Goal: Transaction & Acquisition: Purchase product/service

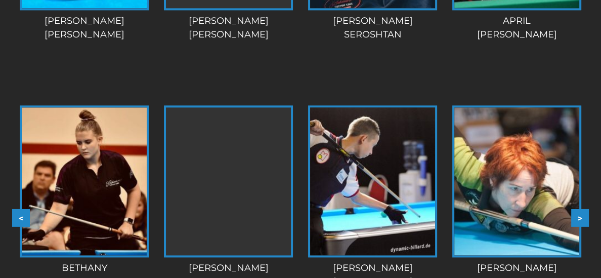
scroll to position [1203, 0]
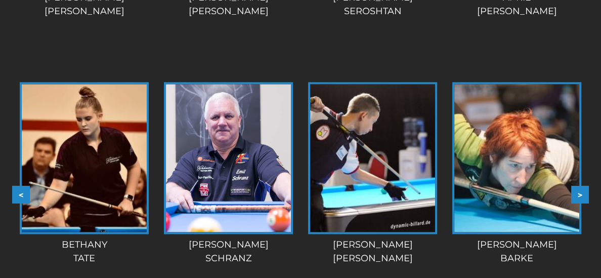
click at [578, 185] on button ">" at bounding box center [580, 194] width 18 height 18
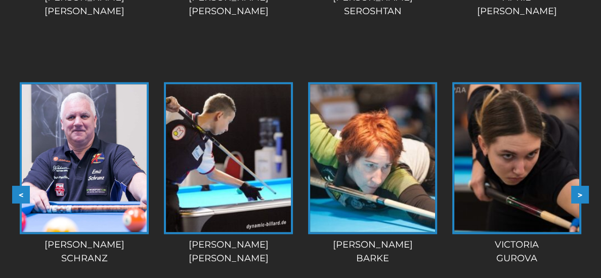
click at [578, 185] on button ">" at bounding box center [580, 194] width 18 height 18
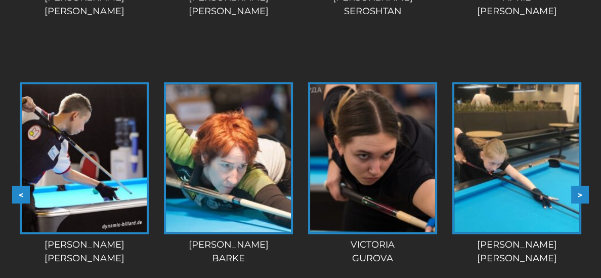
click at [578, 185] on button ">" at bounding box center [580, 194] width 18 height 18
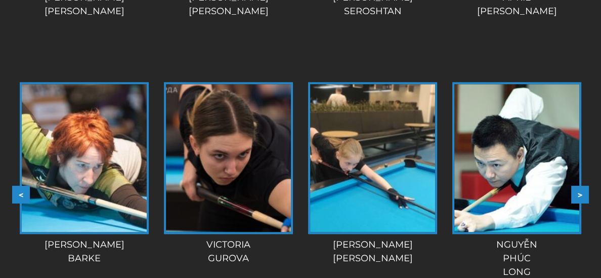
click at [578, 185] on button ">" at bounding box center [580, 194] width 18 height 18
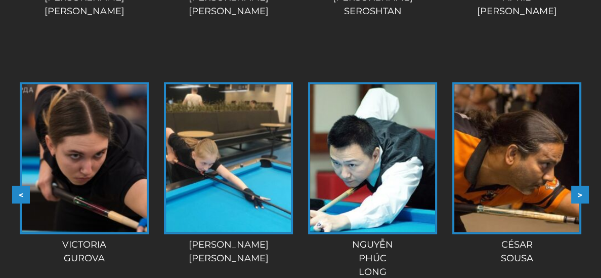
click at [578, 185] on button ">" at bounding box center [580, 194] width 18 height 18
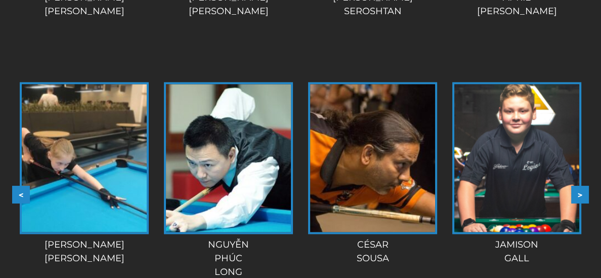
click at [578, 185] on button ">" at bounding box center [580, 194] width 18 height 18
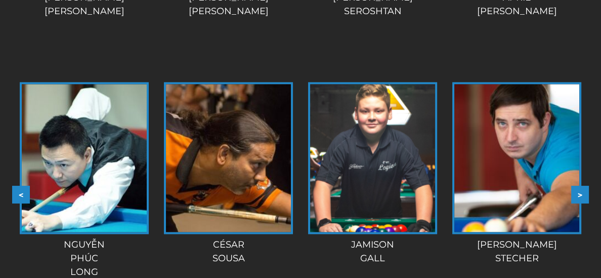
click at [578, 185] on button ">" at bounding box center [580, 194] width 18 height 18
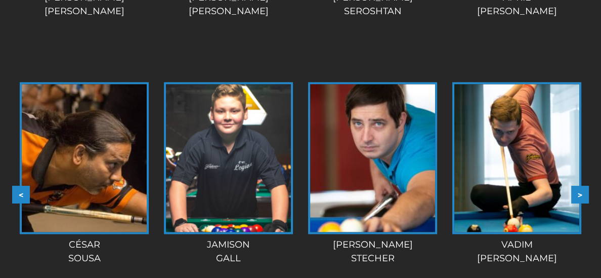
click at [578, 185] on button ">" at bounding box center [580, 194] width 18 height 18
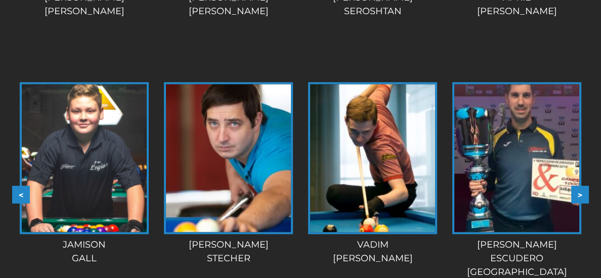
drag, startPoint x: 578, startPoint y: 182, endPoint x: 328, endPoint y: 181, distance: 249.5
click at [576, 185] on button ">" at bounding box center [580, 194] width 18 height 18
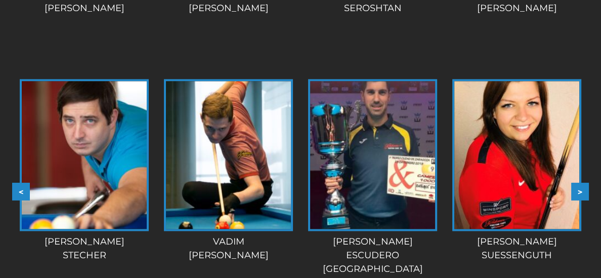
scroll to position [1186, 0]
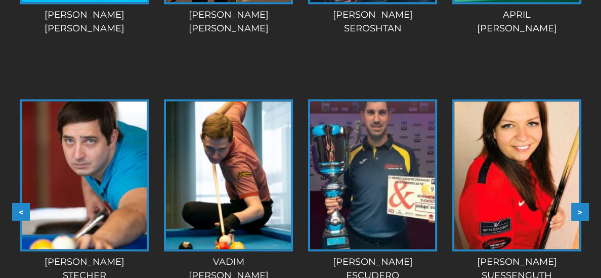
click at [580, 202] on button ">" at bounding box center [580, 211] width 18 height 18
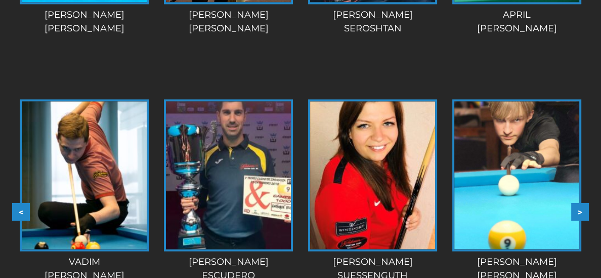
click at [580, 202] on button ">" at bounding box center [580, 211] width 18 height 18
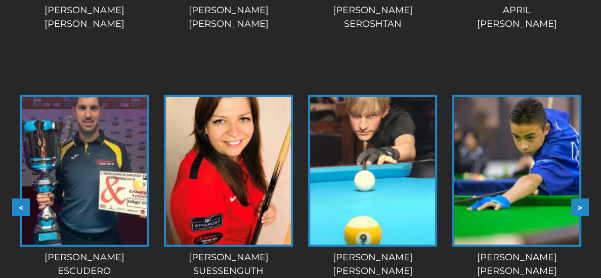
scroll to position [1191, 0]
click at [580, 198] on button ">" at bounding box center [580, 207] width 18 height 18
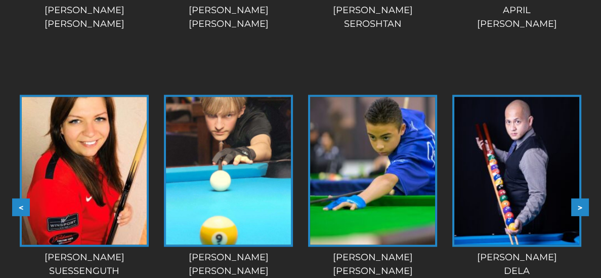
click at [580, 198] on button ">" at bounding box center [580, 207] width 18 height 18
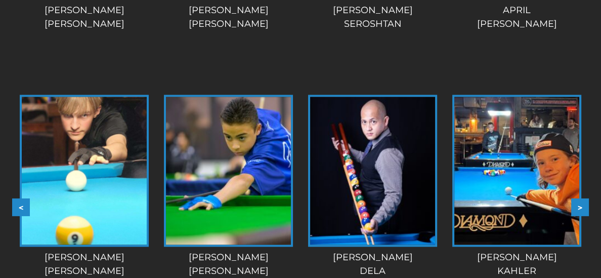
click at [580, 198] on button ">" at bounding box center [580, 207] width 18 height 18
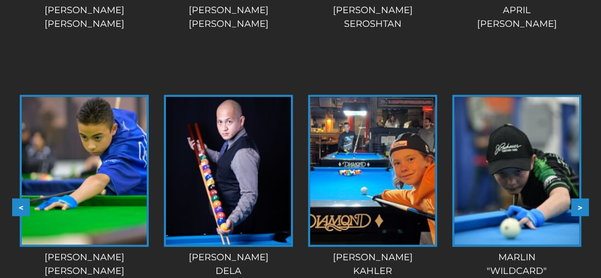
click at [580, 198] on button ">" at bounding box center [580, 207] width 18 height 18
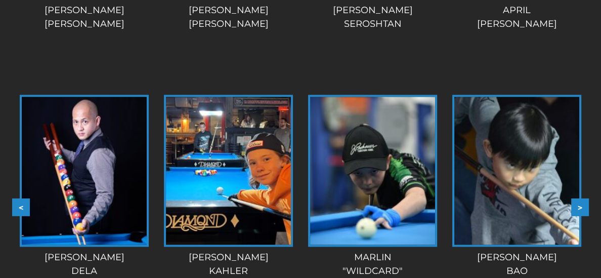
click at [580, 198] on button ">" at bounding box center [580, 207] width 18 height 18
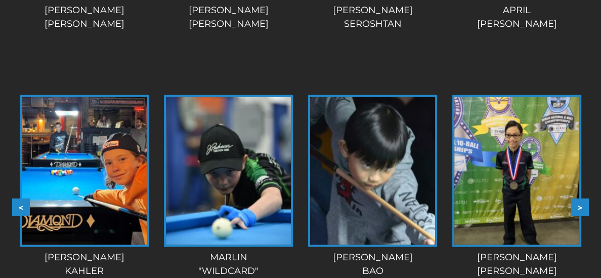
click at [580, 198] on button ">" at bounding box center [580, 207] width 18 height 18
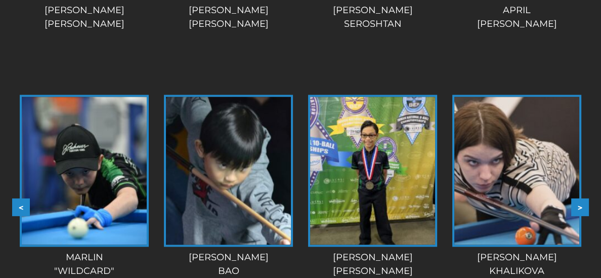
click at [580, 198] on button ">" at bounding box center [580, 207] width 18 height 18
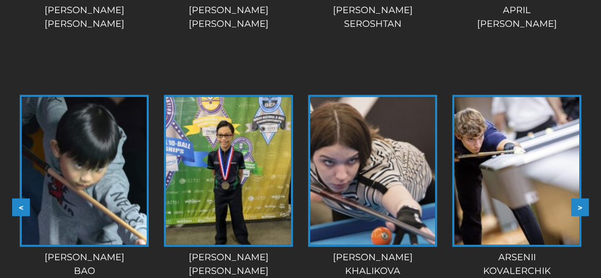
click at [371, 189] on img at bounding box center [372, 171] width 125 height 148
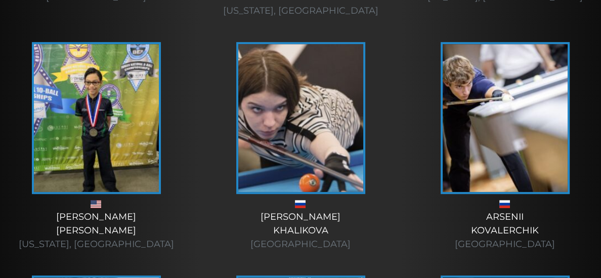
scroll to position [4056, 0]
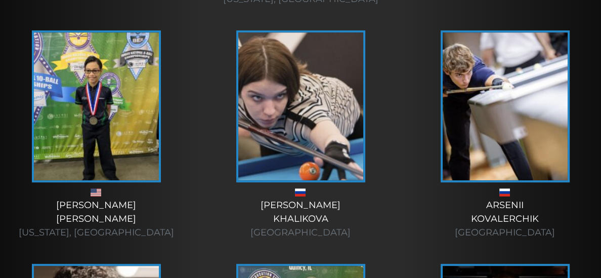
click at [310, 170] on img at bounding box center [300, 106] width 125 height 148
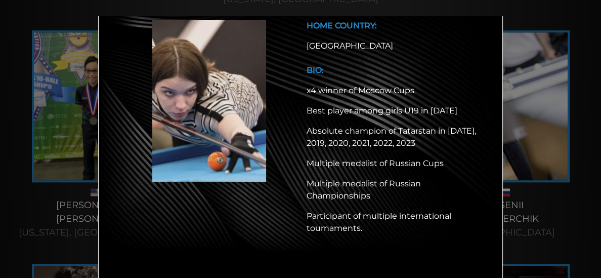
scroll to position [0, 0]
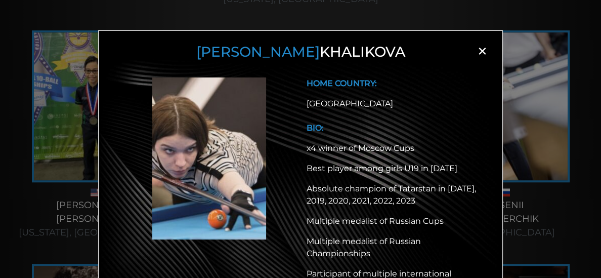
drag, startPoint x: 226, startPoint y: 49, endPoint x: 382, endPoint y: 53, distance: 156.4
click at [382, 53] on h3 "Diana Khalikova" at bounding box center [300, 52] width 379 height 17
copy h3 "Diana Khalikova"
click at [482, 54] on span "×" at bounding box center [482, 51] width 15 height 15
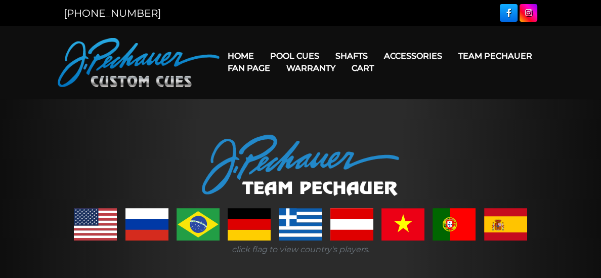
click at [300, 55] on link "Warranty" at bounding box center [310, 68] width 65 height 26
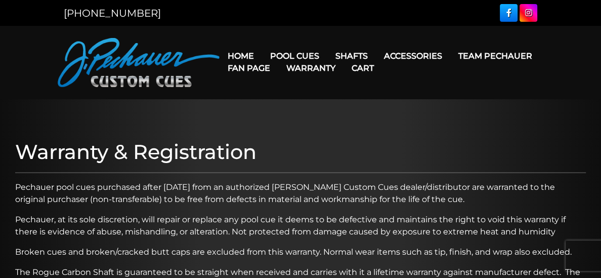
click at [307, 58] on link "Warranty" at bounding box center [310, 68] width 65 height 26
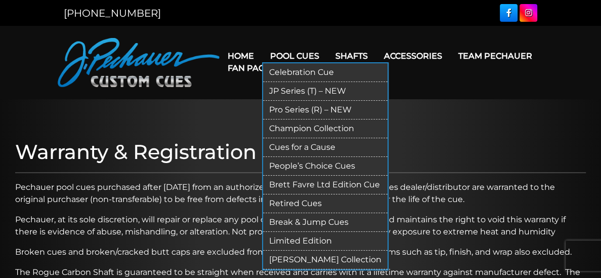
click at [308, 92] on link "JP Series (T) – NEW" at bounding box center [325, 91] width 124 height 19
click at [316, 110] on link "Pro Series (R) – NEW" at bounding box center [325, 110] width 124 height 19
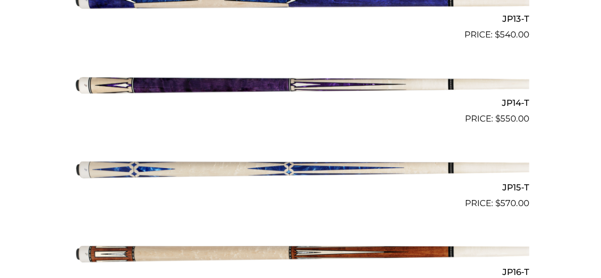
scroll to position [1383, 0]
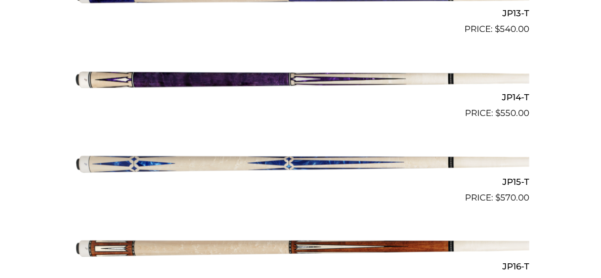
click at [332, 160] on img at bounding box center [300, 162] width 457 height 76
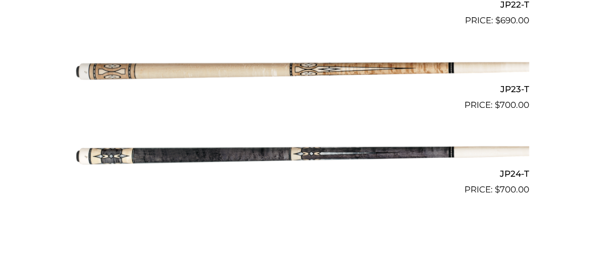
scroll to position [2150, 0]
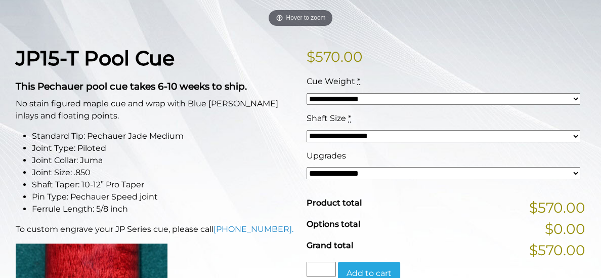
scroll to position [213, 0]
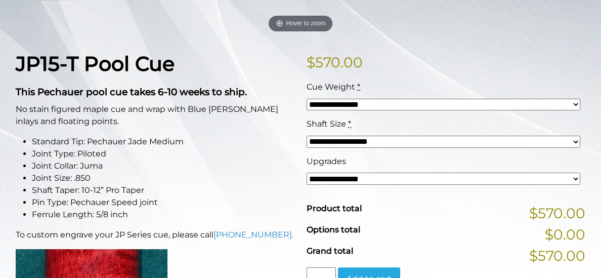
click at [578, 105] on select "**********" at bounding box center [444, 105] width 274 height 12
select select "*****"
click at [307, 99] on select "**********" at bounding box center [444, 105] width 274 height 12
click at [577, 140] on select "**********" at bounding box center [444, 142] width 274 height 12
select select "*****"
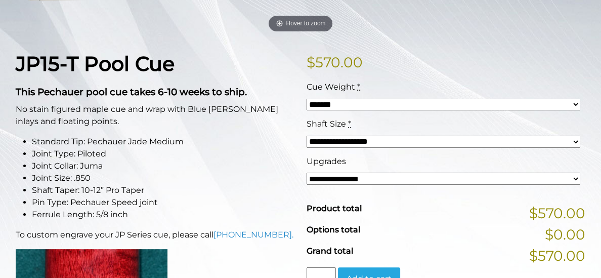
click at [307, 136] on select "**********" at bounding box center [444, 142] width 274 height 12
click at [579, 177] on select "**********" at bounding box center [444, 179] width 274 height 12
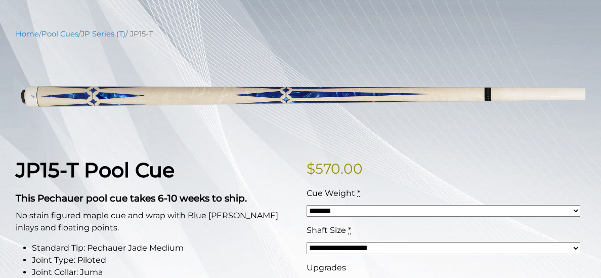
scroll to position [108, 0]
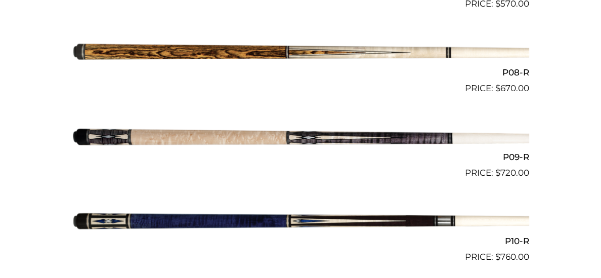
scroll to position [912, 0]
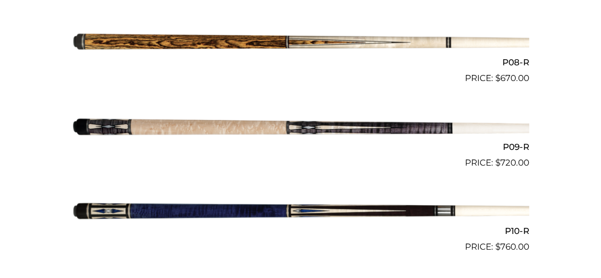
click at [346, 129] on img at bounding box center [300, 127] width 457 height 76
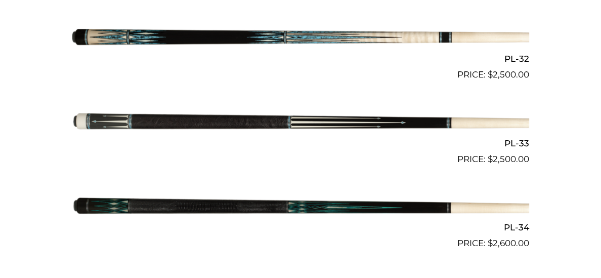
scroll to position [2266, 0]
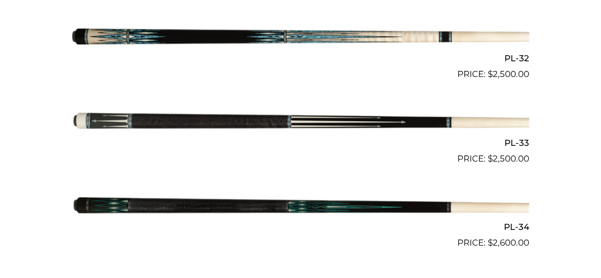
click at [312, 36] on img at bounding box center [300, 39] width 457 height 76
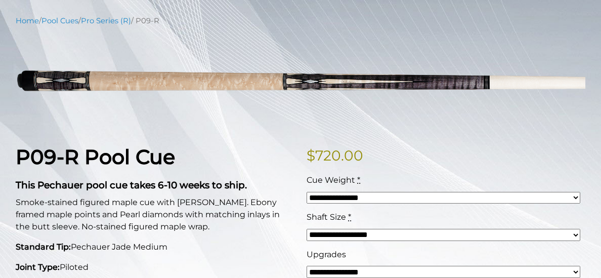
scroll to position [73, 0]
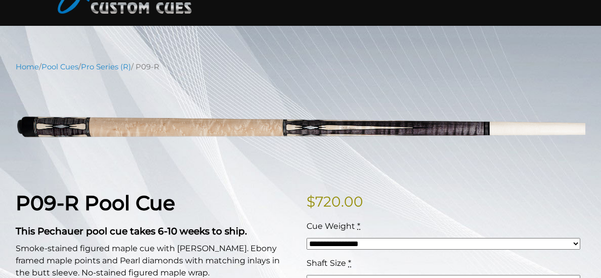
click at [346, 129] on img at bounding box center [301, 127] width 570 height 95
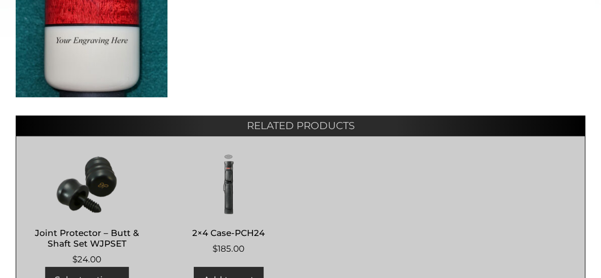
scroll to position [532, 0]
